Goal: Task Accomplishment & Management: Complete application form

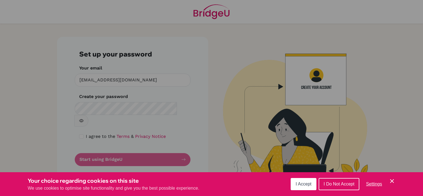
click at [297, 180] on button "I Accept" at bounding box center [303, 184] width 26 height 12
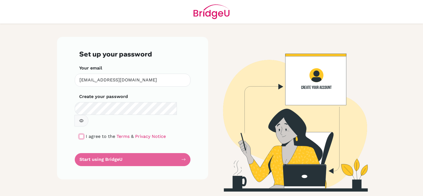
click at [82, 134] on input "checkbox" at bounding box center [81, 136] width 4 height 4
checkbox input "true"
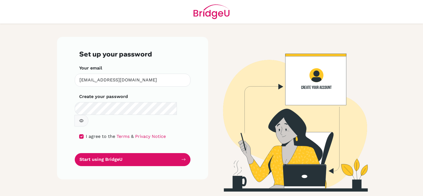
click at [84, 118] on icon "button" at bounding box center [81, 120] width 4 height 4
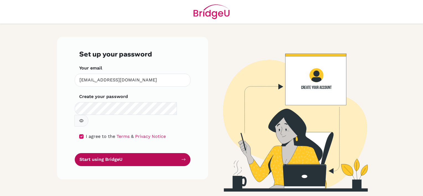
click at [136, 153] on button "Start using BridgeU" at bounding box center [133, 159] width 116 height 13
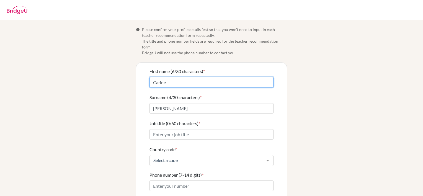
click at [167, 77] on input "Carine" at bounding box center [211, 82] width 124 height 11
type input "C"
type input "[PERSON_NAME]"
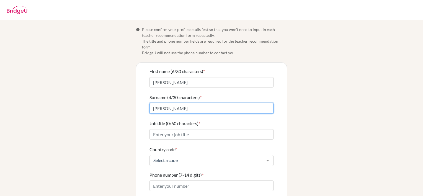
click at [168, 103] on input "[PERSON_NAME]" at bounding box center [211, 108] width 124 height 11
type input "[PERSON_NAME]"
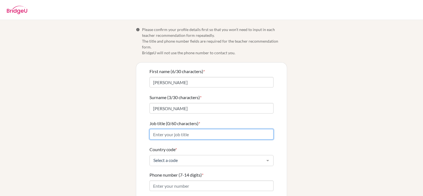
click at [191, 129] on input "Job title (0/60 characters) *" at bounding box center [211, 134] width 124 height 11
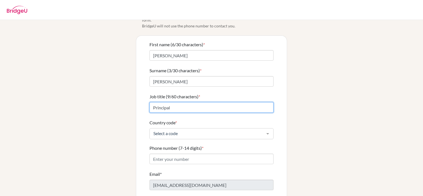
scroll to position [27, 0]
type input "Principal"
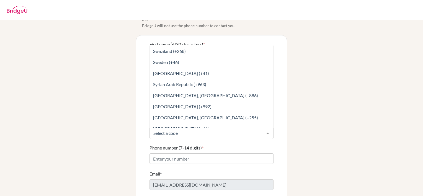
scroll to position [2324, 0]
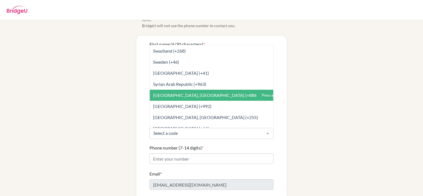
click at [210, 92] on span "[GEOGRAPHIC_DATA], [GEOGRAPHIC_DATA] (+886)" at bounding box center [205, 94] width 105 height 5
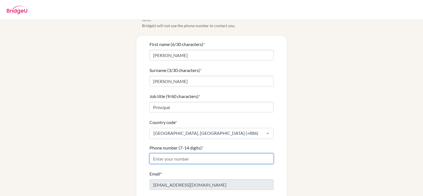
click at [190, 153] on input "Phone number (7-14 digits) *" at bounding box center [211, 158] width 124 height 11
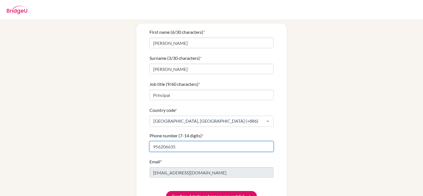
scroll to position [51, 0]
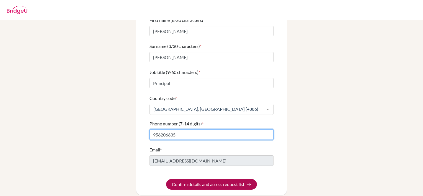
type input "956206635"
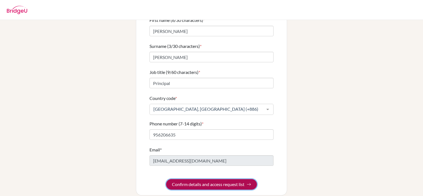
click at [224, 180] on button "Confirm details and access request list" at bounding box center [211, 184] width 91 height 11
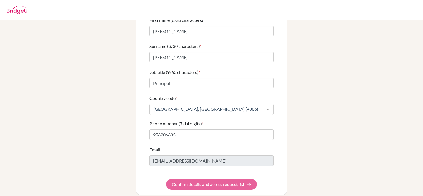
scroll to position [0, 0]
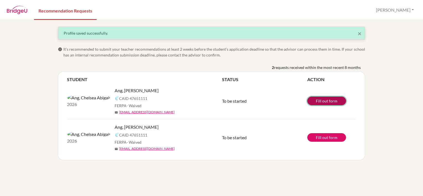
click at [321, 101] on link "Fill out form" at bounding box center [326, 101] width 39 height 9
